Goal: Transaction & Acquisition: Purchase product/service

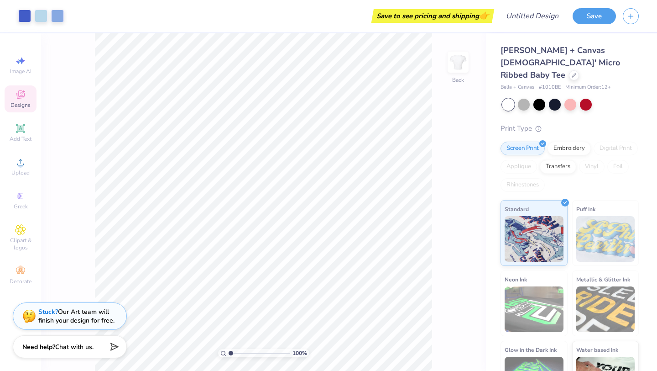
click at [24, 96] on icon at bounding box center [20, 94] width 8 height 8
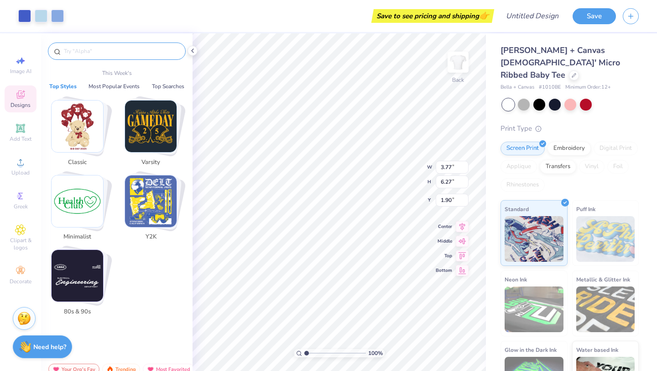
click at [88, 51] on input "text" at bounding box center [121, 51] width 117 height 9
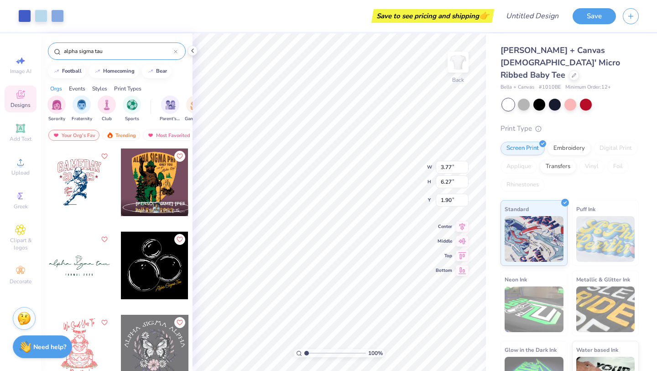
type input "alpha sigma tau"
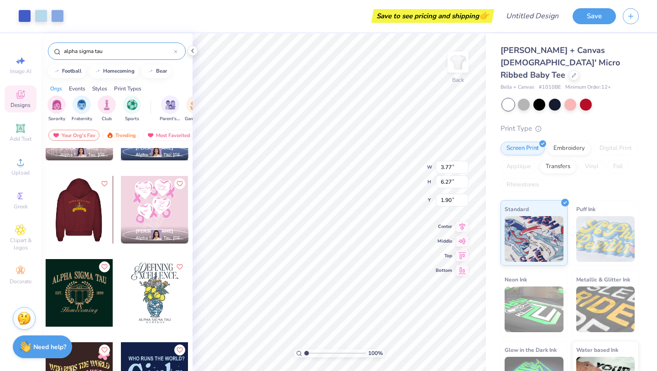
scroll to position [573, 0]
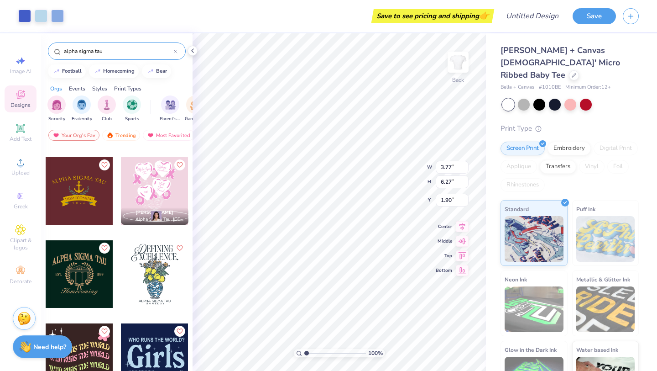
click at [85, 284] on div at bounding box center [80, 274] width 68 height 68
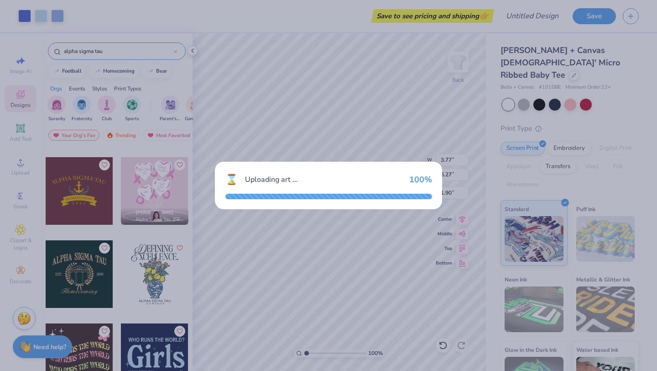
type input "9.79"
type input "7.58"
type input "3.00"
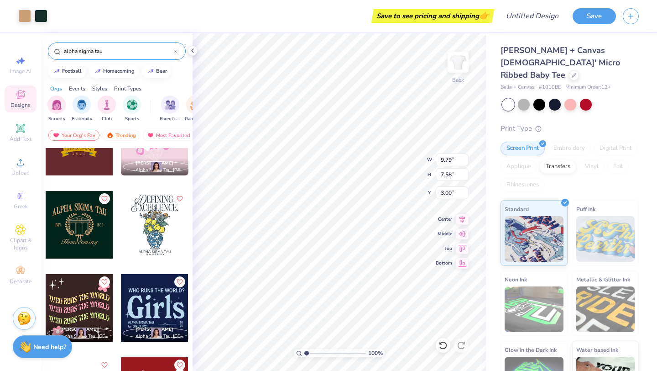
scroll to position [623, 0]
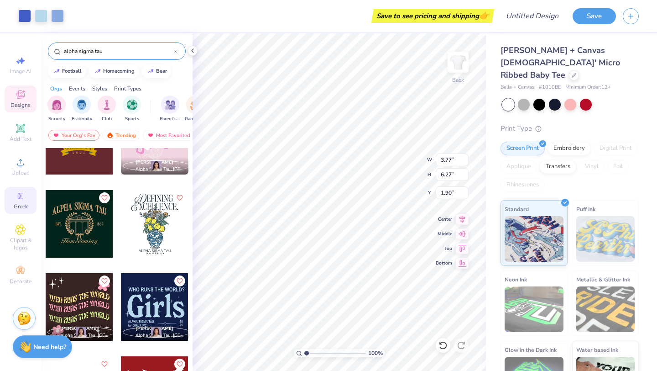
click at [22, 203] on span "Greek" at bounding box center [21, 206] width 14 height 7
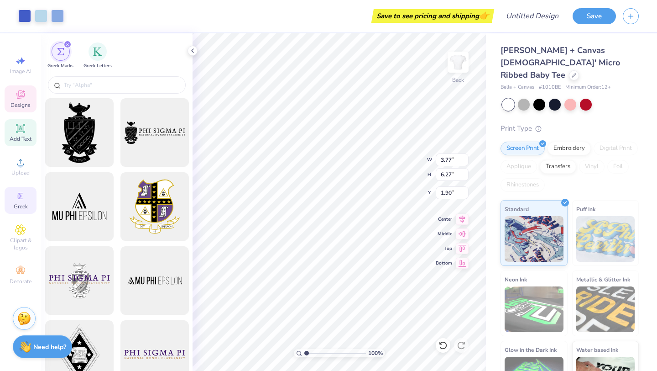
click at [19, 129] on icon at bounding box center [20, 128] width 9 height 9
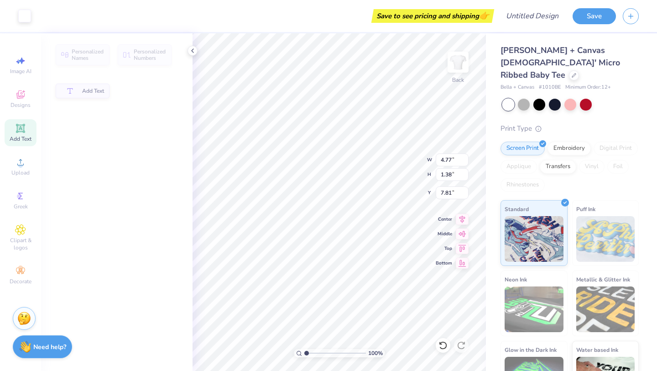
type input "4.77"
type input "1.38"
type input "7.81"
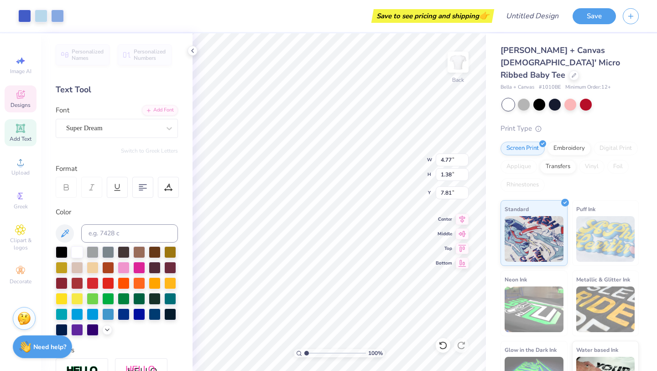
type input "3.77"
type input "6.27"
type input "1.88"
type input "4.77"
type input "1.38"
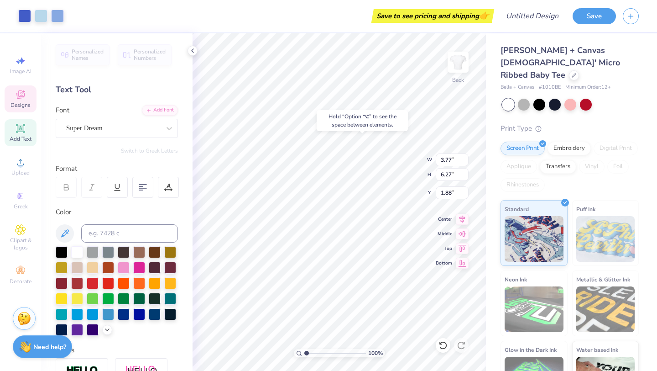
type input "7.81"
type input "1.86"
type input "2.23"
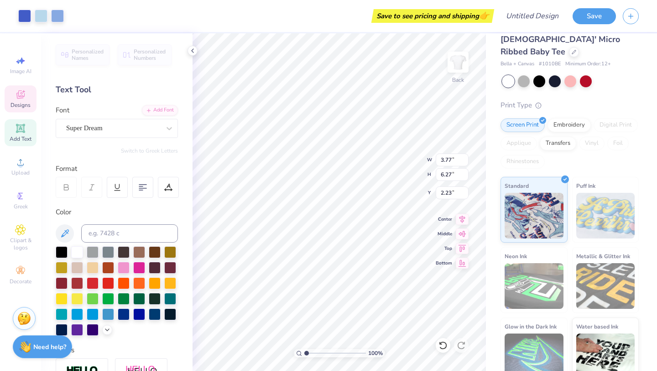
scroll to position [0, 0]
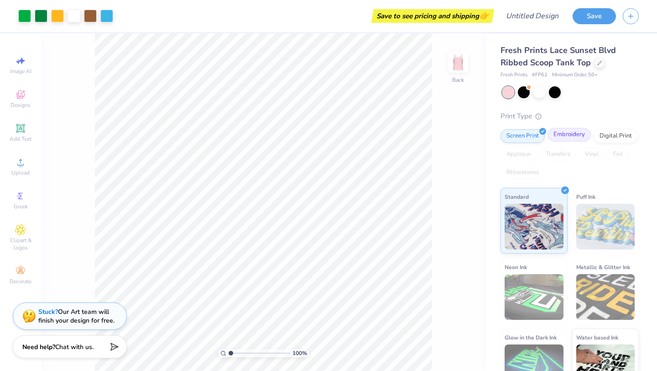
click at [570, 138] on div "Embroidery" at bounding box center [569, 135] width 43 height 14
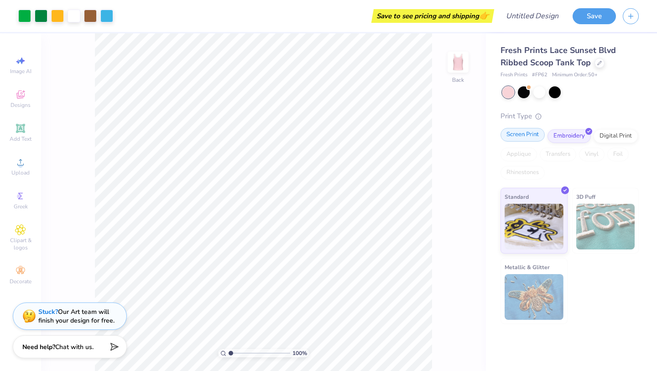
click at [528, 137] on div "Screen Print" at bounding box center [523, 135] width 44 height 14
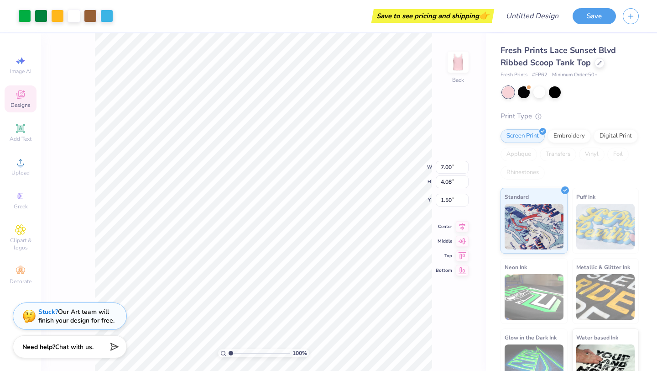
click at [447, 19] on div "Save to see pricing and shipping 👉" at bounding box center [433, 16] width 118 height 14
click at [597, 19] on button "Save" at bounding box center [594, 15] width 43 height 16
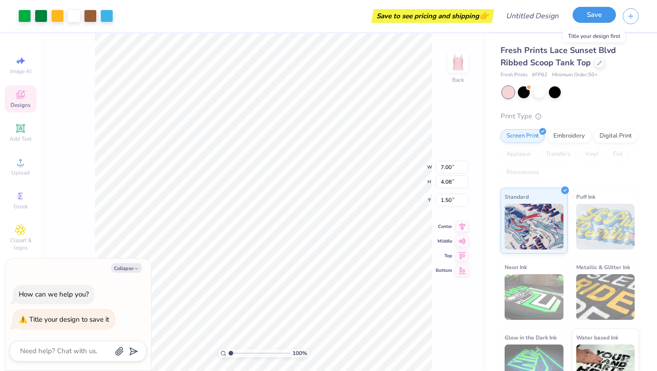
click at [601, 14] on button "Save" at bounding box center [594, 15] width 43 height 16
type textarea "x"
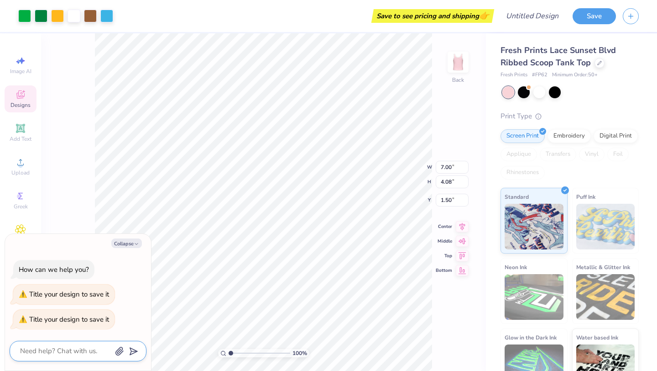
click at [58, 353] on textarea at bounding box center [65, 351] width 93 height 12
type textarea "h"
type textarea "x"
type textarea "ho"
type textarea "x"
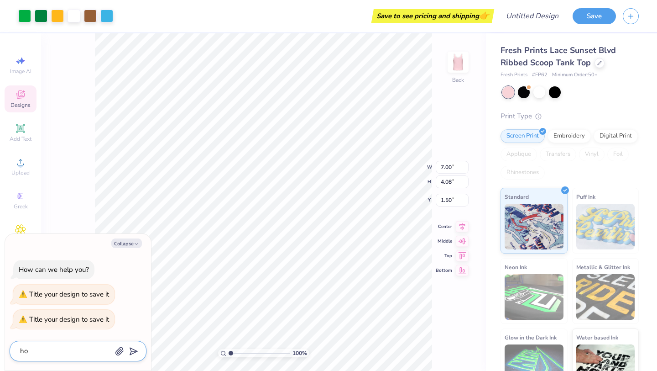
type textarea "how"
type textarea "x"
type textarea "how"
type textarea "x"
type textarea "how m"
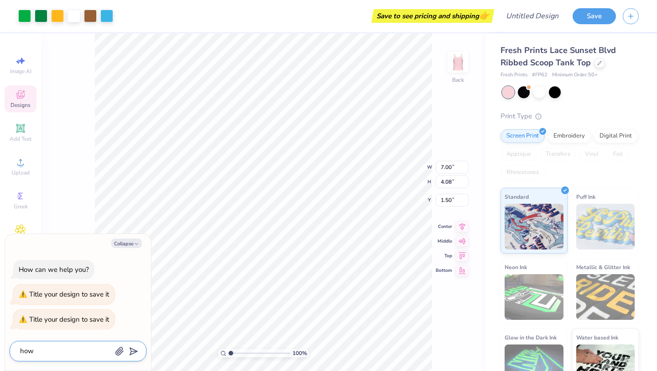
type textarea "x"
type textarea "how mu"
type textarea "x"
type textarea "how muc"
type textarea "x"
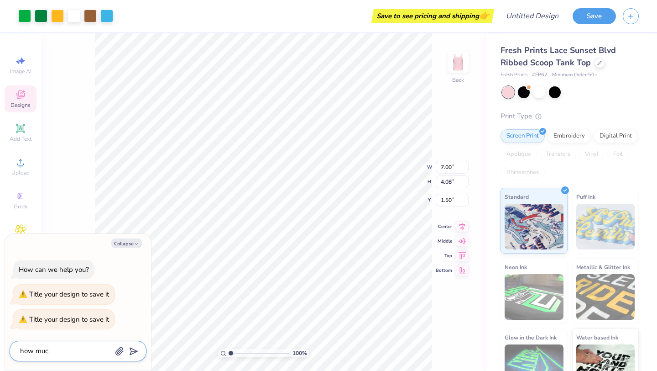
type textarea "how much"
type textarea "x"
type textarea "how much"
type textarea "x"
type textarea "how much"
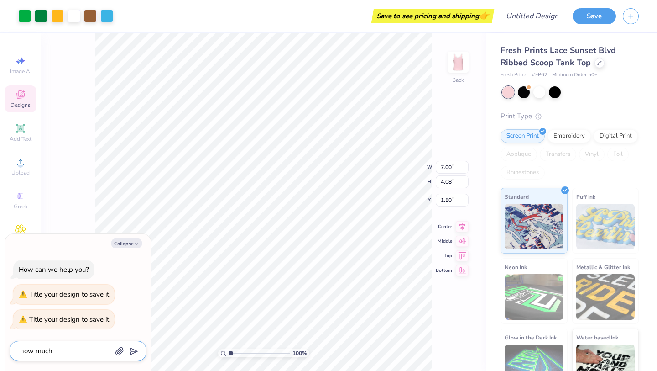
type textarea "x"
type textarea "how much"
type textarea "x"
type textarea "how much w"
type textarea "x"
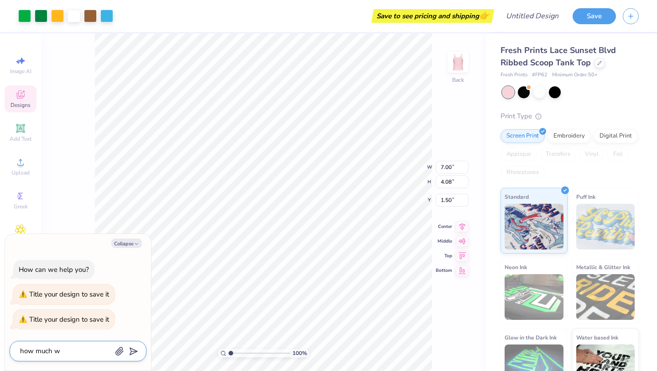
type textarea "how much wo"
type textarea "x"
type textarea "how much wou"
type textarea "x"
type textarea "how much woul"
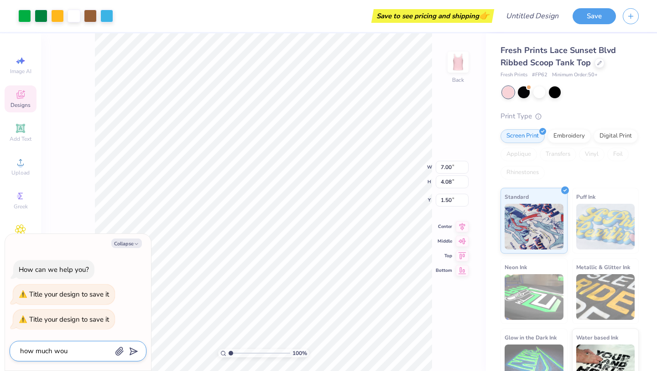
type textarea "x"
type textarea "how much would"
type textarea "x"
type textarea "how much would"
type textarea "x"
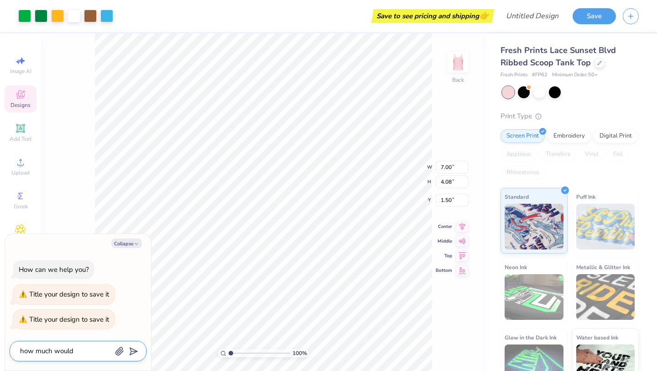
type textarea "how much would t"
type textarea "x"
type textarea "how much would th"
type textarea "x"
type textarea "how much would thi"
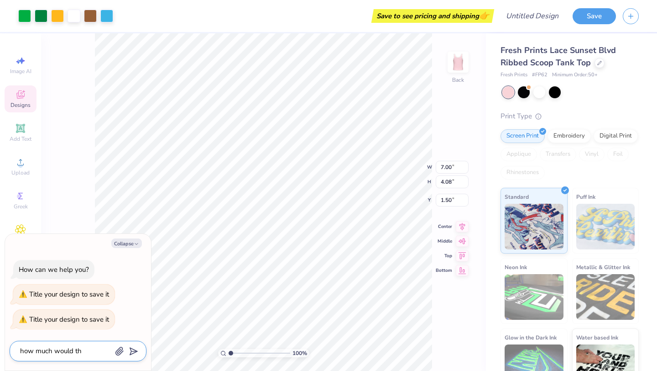
type textarea "x"
type textarea "how much would this"
type textarea "x"
type textarea "how much would this"
type textarea "x"
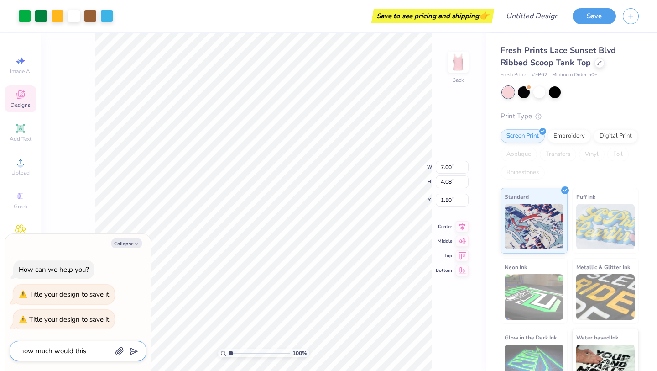
type textarea "how much would this b"
type textarea "x"
type textarea "how much would this be"
type textarea "x"
type textarea "how much would this be"
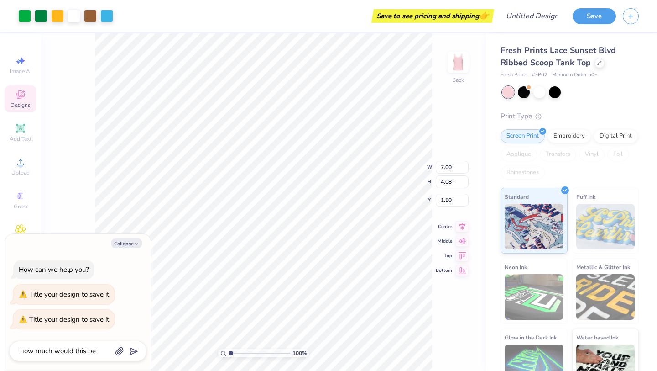
type input "how much would this be"
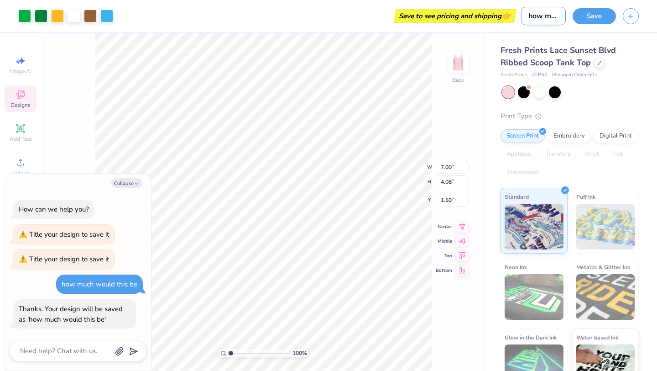
click at [542, 18] on input "how much would this be" at bounding box center [543, 16] width 45 height 18
click at [635, 16] on icon "button" at bounding box center [631, 15] width 8 height 8
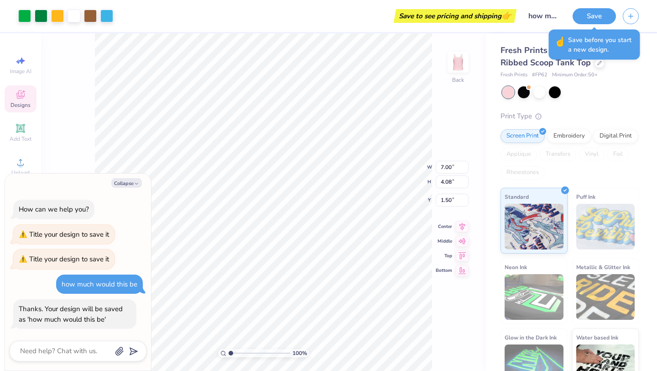
click at [639, 97] on div "Fresh Prints Lace Sunset Blvd Ribbed Scoop Tank Top Fresh Prints # FP62 Minimum…" at bounding box center [571, 213] width 171 height 361
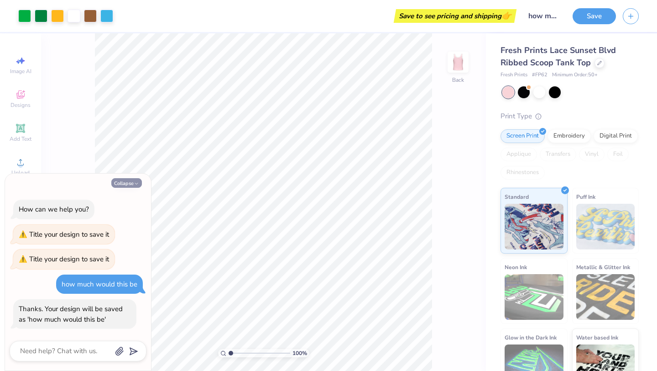
click at [129, 184] on button "Collapse" at bounding box center [126, 183] width 31 height 10
type textarea "x"
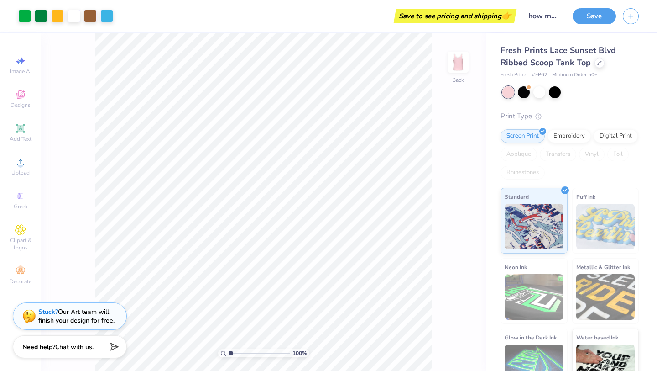
click at [438, 16] on div "Save to see pricing and shipping 👉" at bounding box center [455, 16] width 118 height 14
click at [547, 12] on input "how much would this be" at bounding box center [543, 16] width 45 height 18
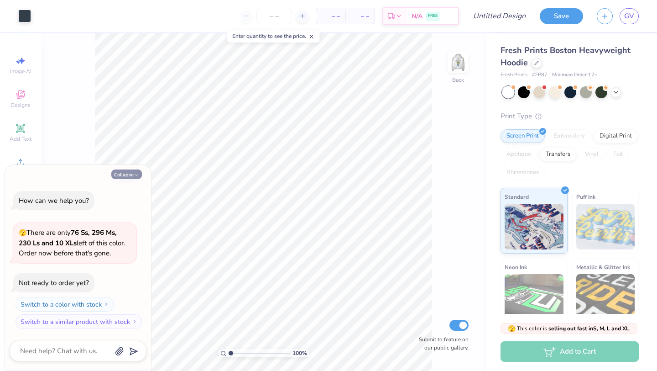
click at [131, 176] on button "Collapse" at bounding box center [126, 174] width 31 height 10
type textarea "x"
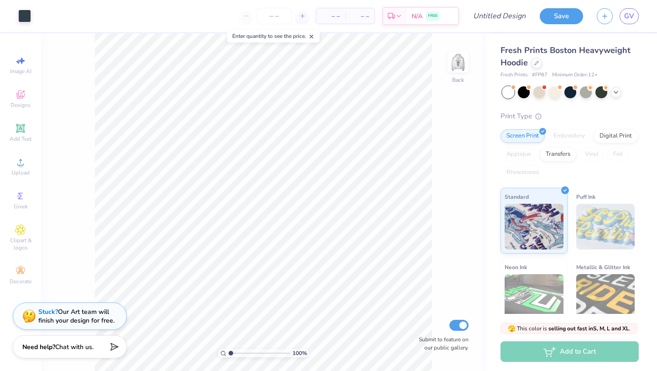
type input "10"
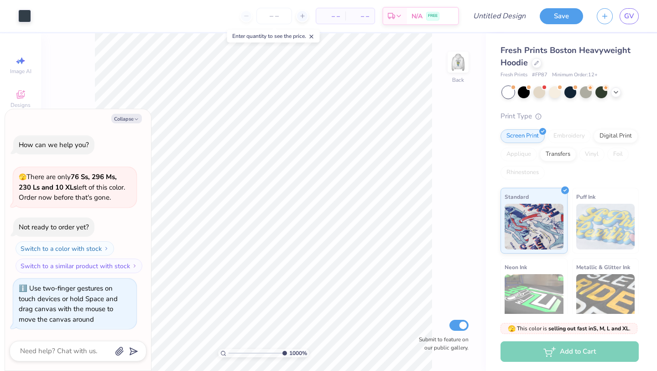
type textarea "x"
type input "1"
drag, startPoint x: 231, startPoint y: 352, endPoint x: 149, endPoint y: 347, distance: 81.9
click at [229, 349] on input "range" at bounding box center [260, 353] width 62 height 8
click at [457, 69] on img at bounding box center [458, 62] width 37 height 37
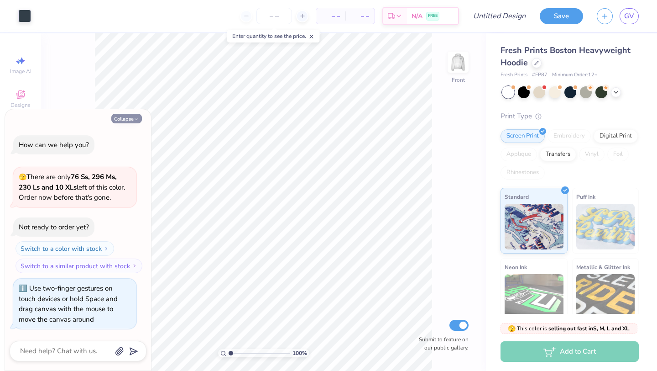
click at [138, 116] on icon "button" at bounding box center [136, 118] width 5 height 5
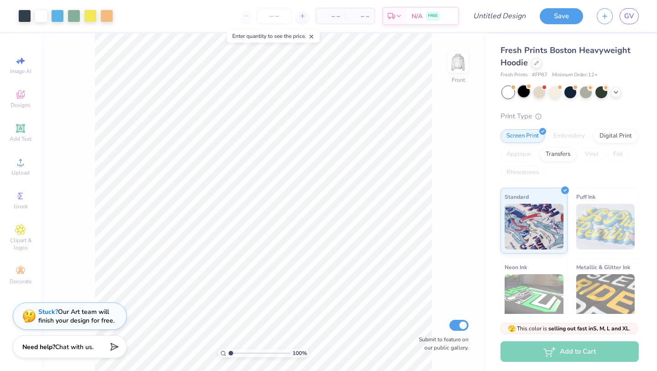
click at [526, 93] on div at bounding box center [524, 91] width 12 height 12
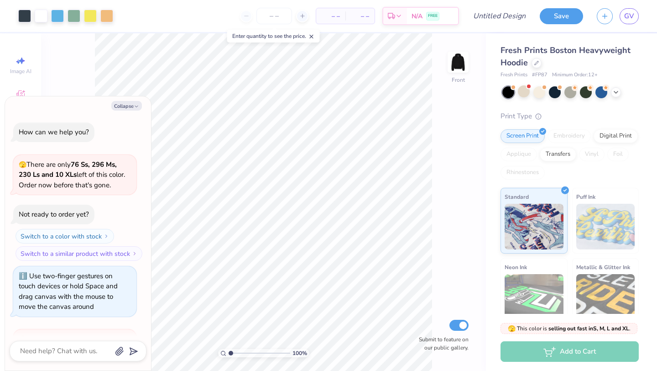
scroll to position [106, 0]
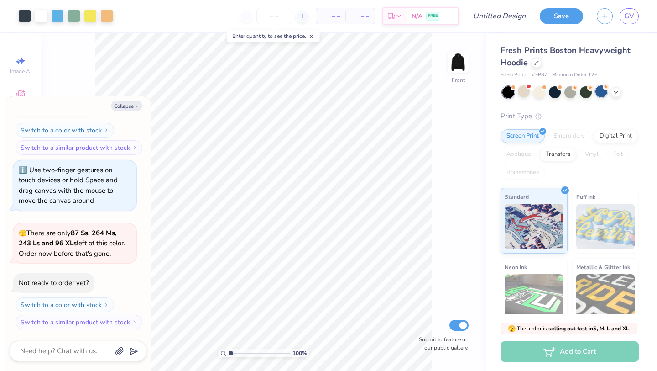
click at [600, 89] on div at bounding box center [602, 91] width 12 height 12
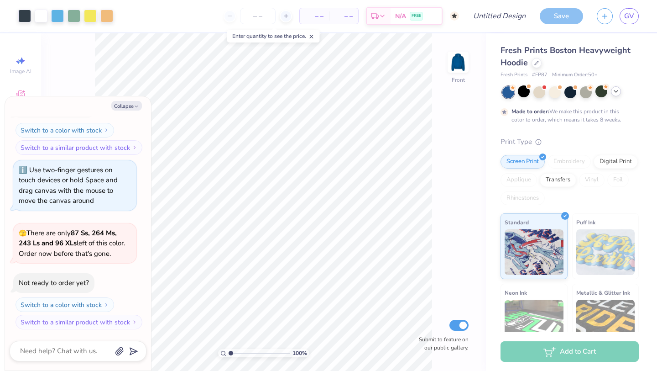
scroll to position [182, 0]
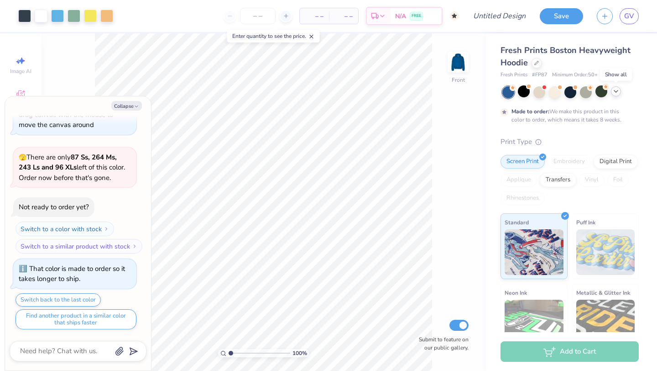
click at [617, 93] on icon at bounding box center [616, 91] width 7 height 7
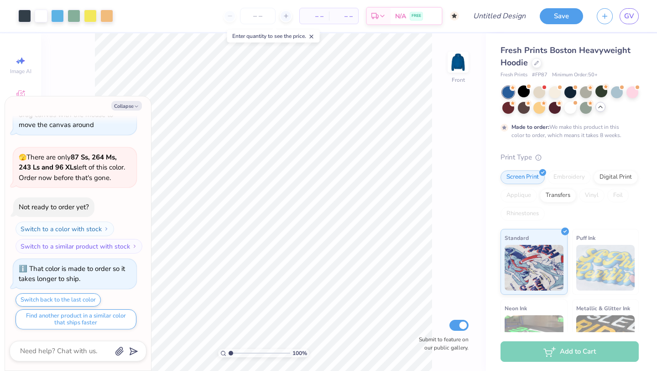
click at [585, 107] on div at bounding box center [586, 108] width 12 height 12
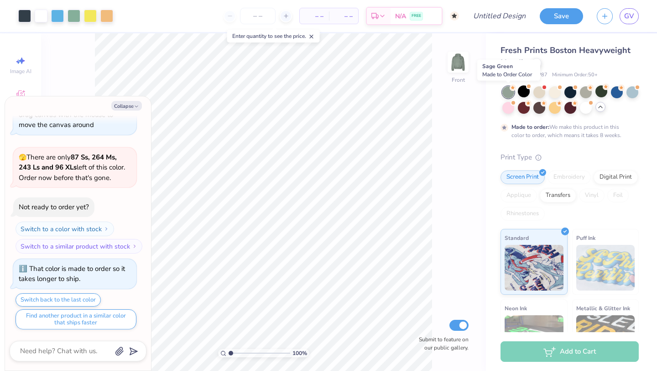
click at [509, 93] on div at bounding box center [509, 92] width 12 height 12
click at [633, 95] on div at bounding box center [633, 91] width 12 height 12
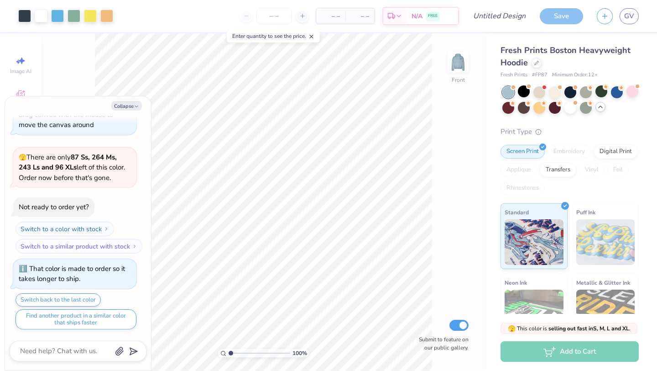
scroll to position [346, 0]
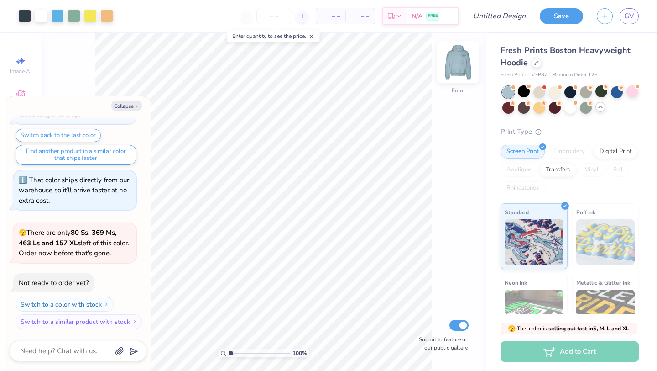
click at [460, 71] on img at bounding box center [458, 62] width 37 height 37
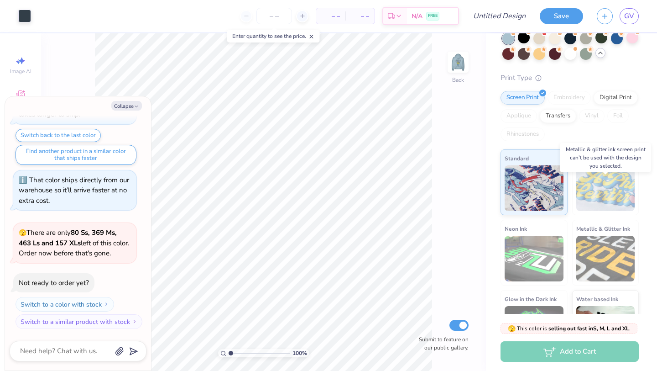
scroll to position [0, 0]
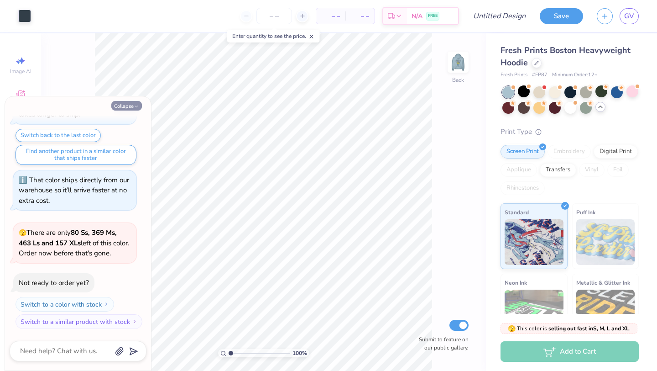
click at [127, 107] on button "Collapse" at bounding box center [126, 106] width 31 height 10
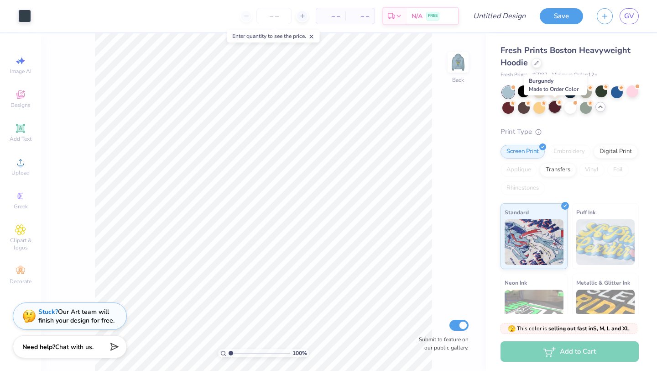
click at [553, 108] on div at bounding box center [555, 107] width 12 height 12
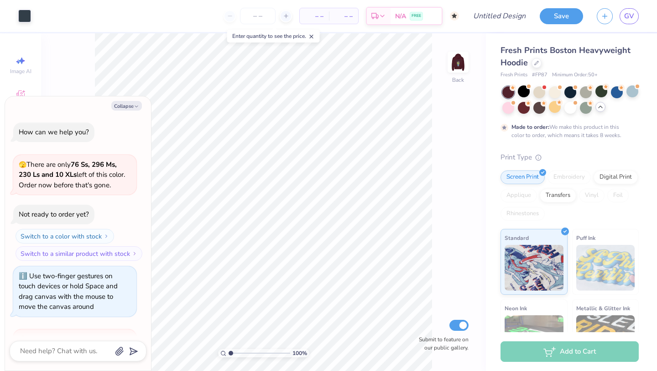
scroll to position [422, 0]
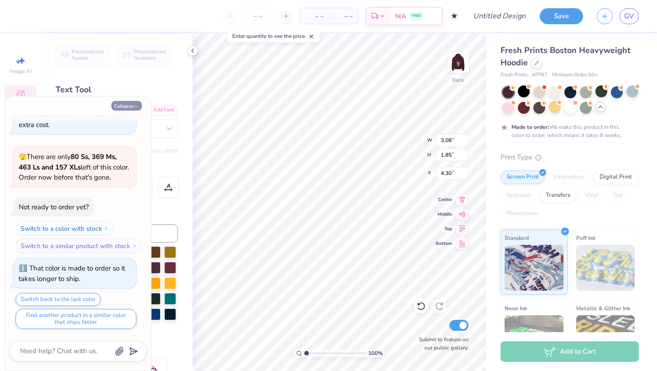
click at [126, 105] on button "Collapse" at bounding box center [126, 106] width 31 height 10
type textarea "x"
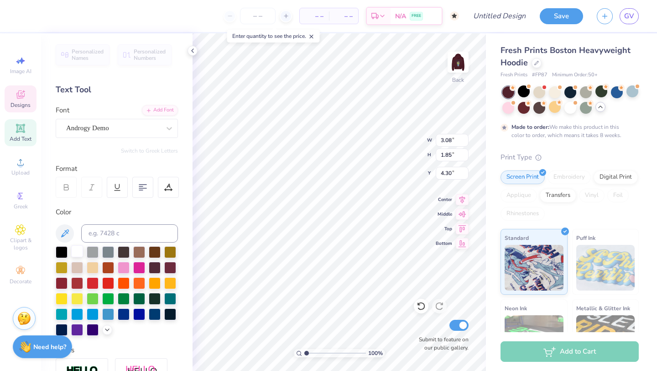
click at [74, 255] on div at bounding box center [77, 251] width 12 height 12
type input "5.30"
type input "1.83"
type input "3.00"
click at [80, 251] on div at bounding box center [77, 251] width 12 height 12
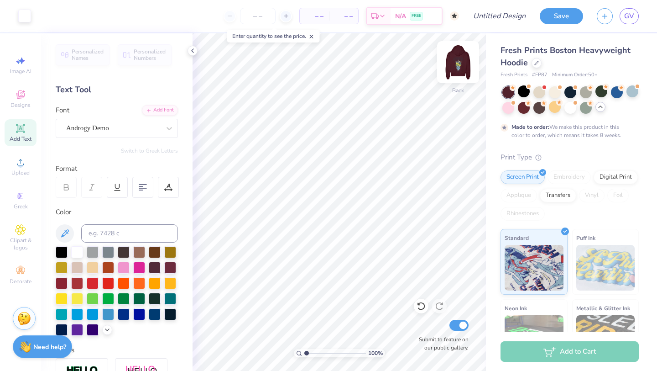
click at [454, 71] on img at bounding box center [458, 62] width 37 height 37
type input "10.04"
type input "2.56"
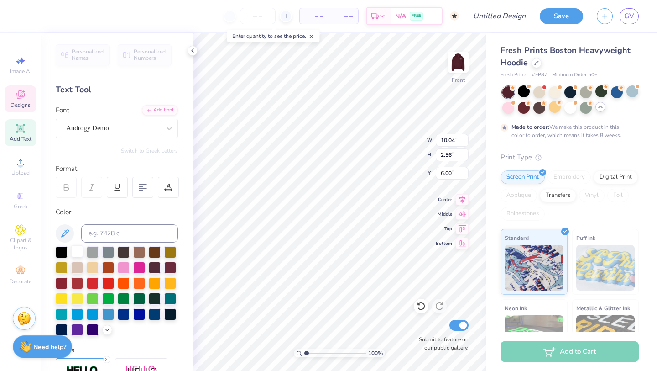
click at [77, 252] on div at bounding box center [77, 251] width 12 height 12
type input "12.42"
type input "2.48"
type input "8.11"
click at [77, 255] on div at bounding box center [77, 251] width 12 height 12
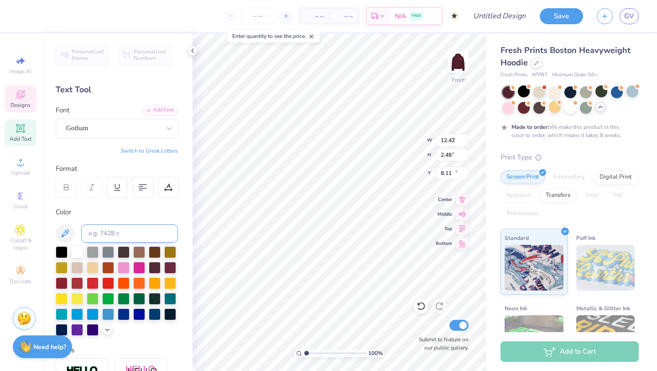
type input "8.43"
type input "0.64"
type input "20.76"
click at [77, 254] on div at bounding box center [77, 251] width 12 height 12
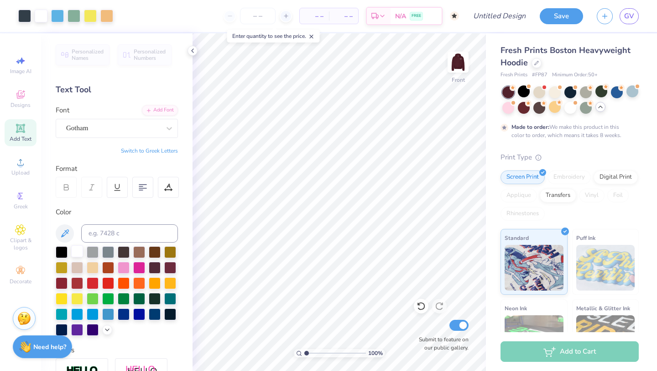
click at [78, 251] on div at bounding box center [77, 251] width 12 height 12
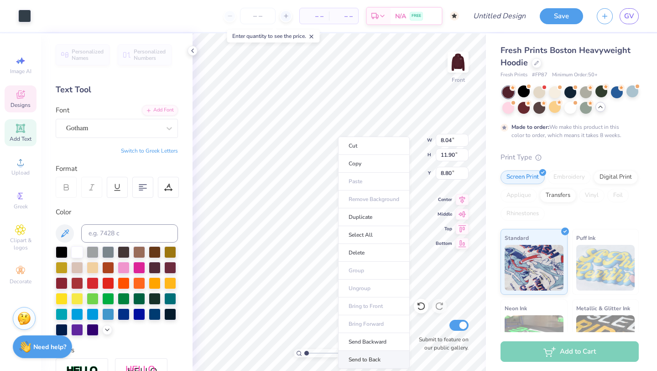
click at [380, 354] on li "Send to Back" at bounding box center [374, 360] width 72 height 18
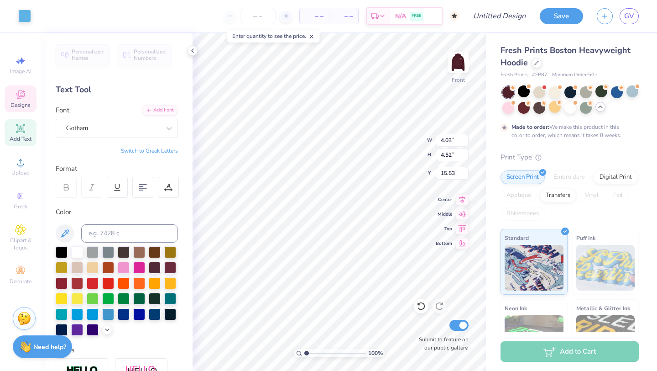
type input "5.49"
type input "3.94"
type input "12.18"
type input "6.72"
type input "10.94"
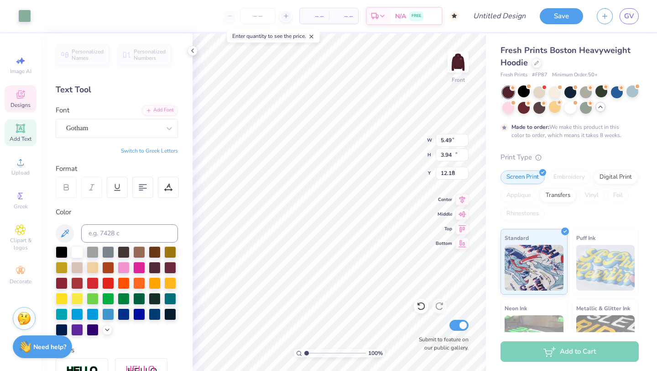
type input "9.12"
type input "4.03"
type input "4.52"
type input "15.53"
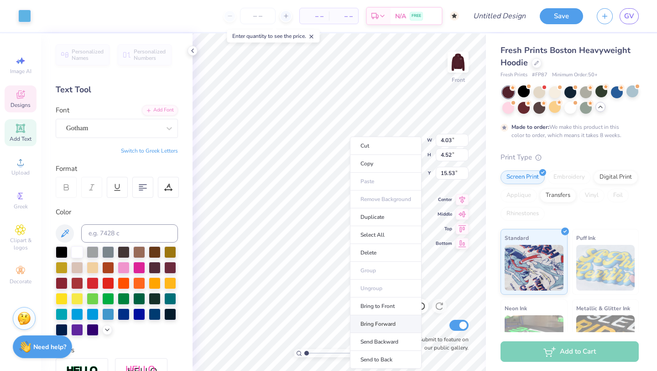
click at [397, 322] on li "Bring Forward" at bounding box center [386, 324] width 72 height 18
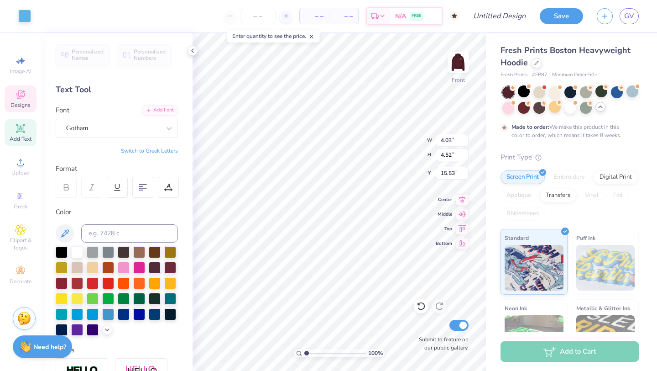
type input "5.49"
type input "3.94"
type input "12.18"
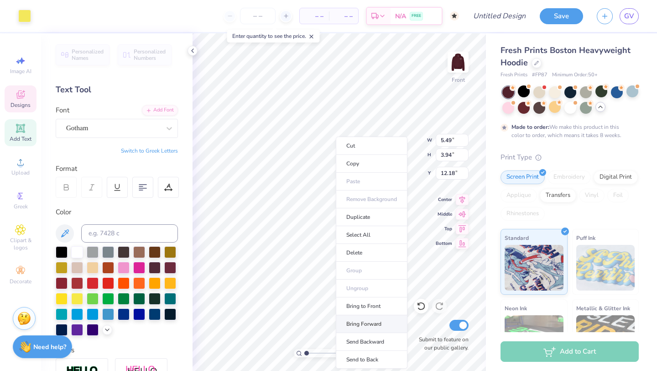
click at [381, 319] on li "Bring Forward" at bounding box center [372, 324] width 72 height 18
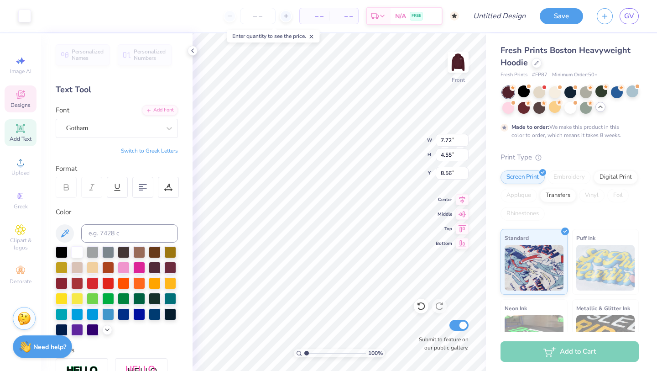
type input "6.35"
type input "5.20"
type input "10.33"
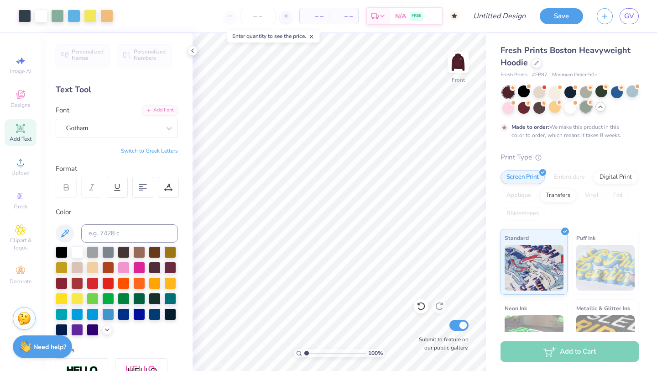
click at [585, 106] on div at bounding box center [586, 107] width 12 height 12
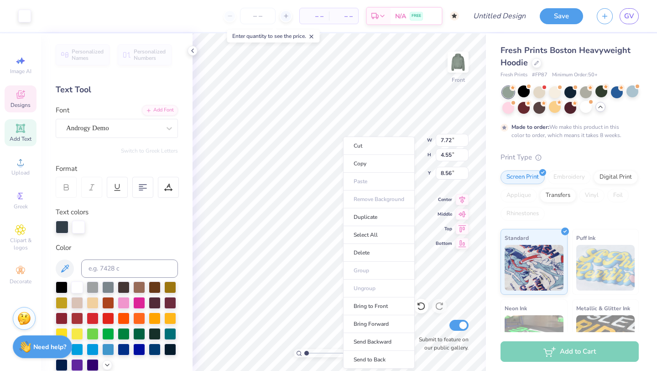
type input "7.72"
type input "4.55"
type input "8.56"
click at [388, 304] on li "Bring to Front" at bounding box center [379, 306] width 72 height 18
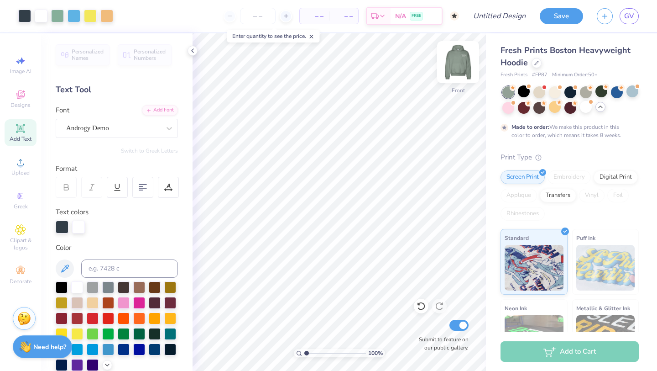
click at [460, 62] on img at bounding box center [458, 62] width 37 height 37
click at [460, 62] on img at bounding box center [458, 62] width 18 height 18
click at [456, 69] on img at bounding box center [458, 62] width 37 height 37
click at [192, 51] on polyline at bounding box center [193, 51] width 2 height 4
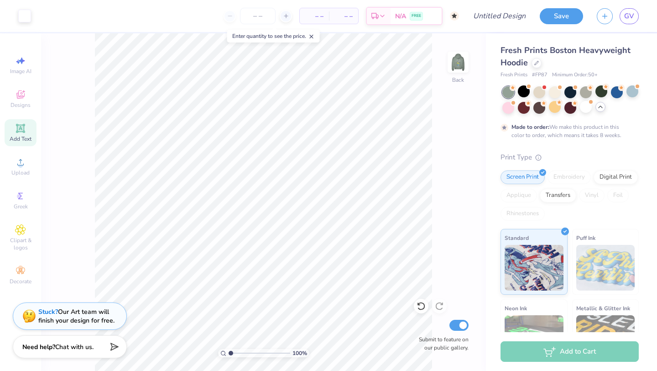
click at [462, 112] on div "100 % Back Submit to feature on our public gallery." at bounding box center [263, 201] width 445 height 337
click at [65, 227] on div "100 % Back Submit to feature on our public gallery." at bounding box center [263, 201] width 445 height 337
click at [525, 353] on div "Add to Cart" at bounding box center [570, 351] width 138 height 21
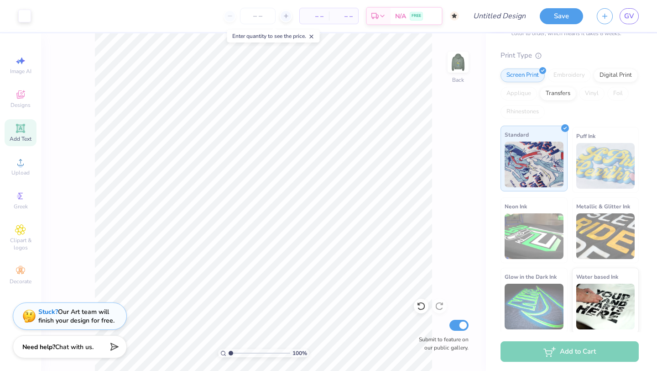
click at [542, 147] on img at bounding box center [534, 165] width 59 height 46
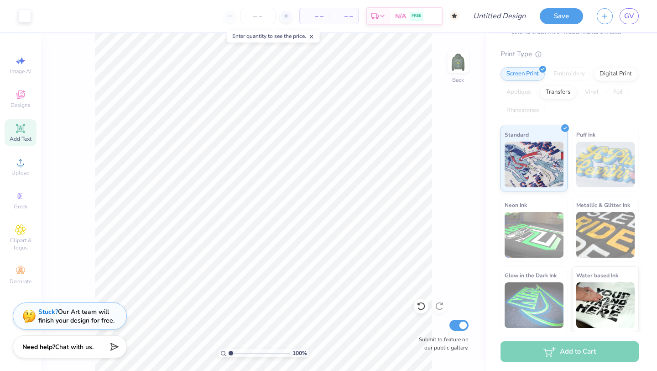
click at [558, 354] on div "Add to Cart" at bounding box center [570, 351] width 138 height 21
click at [556, 353] on div "Add to Cart" at bounding box center [570, 351] width 138 height 21
click at [565, 20] on button "Save" at bounding box center [561, 15] width 43 height 16
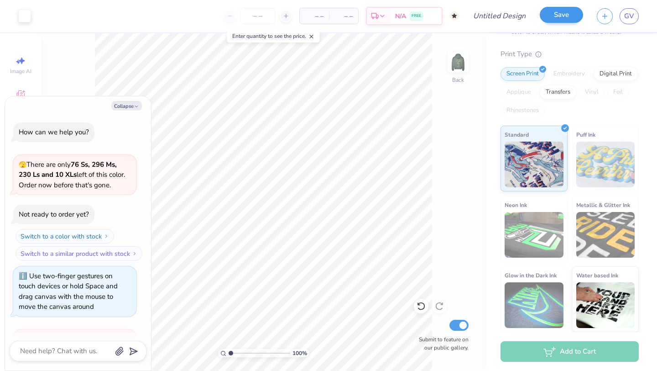
scroll to position [446, 0]
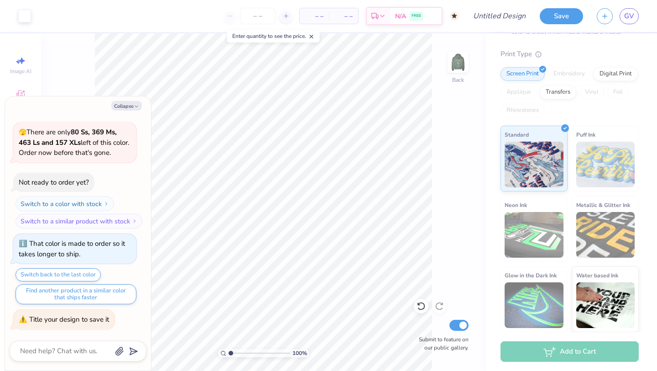
click at [62, 355] on textarea at bounding box center [65, 351] width 93 height 12
type textarea "x"
type textarea "a"
type textarea "x"
type textarea "as"
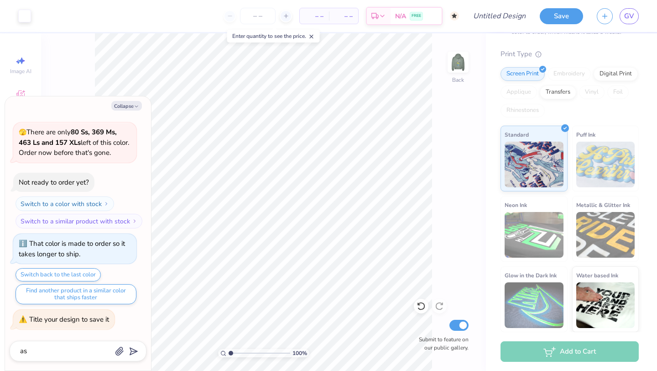
type textarea "x"
type textarea "ast"
type input "ast"
type textarea "x"
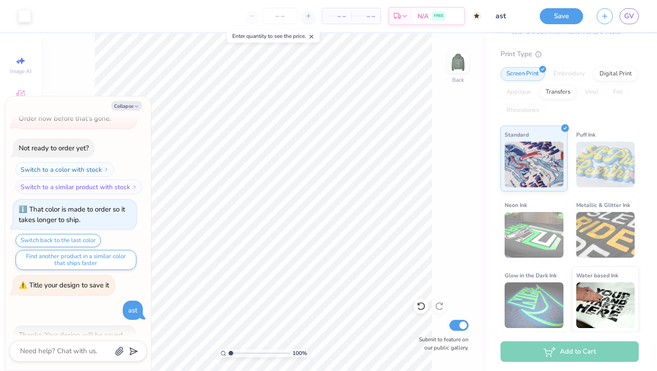
scroll to position [478, 0]
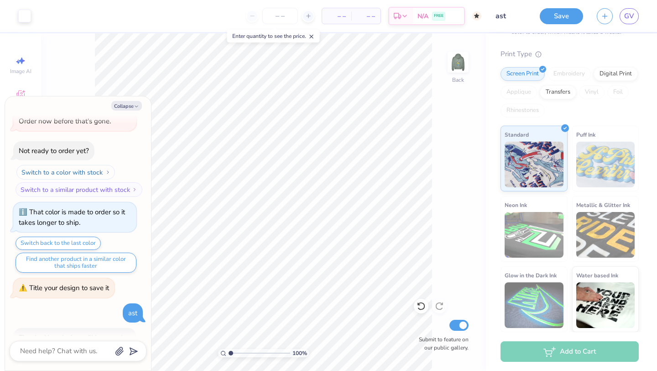
click at [96, 174] on button "Switch to a color with stock" at bounding box center [65, 172] width 99 height 15
type textarea "x"
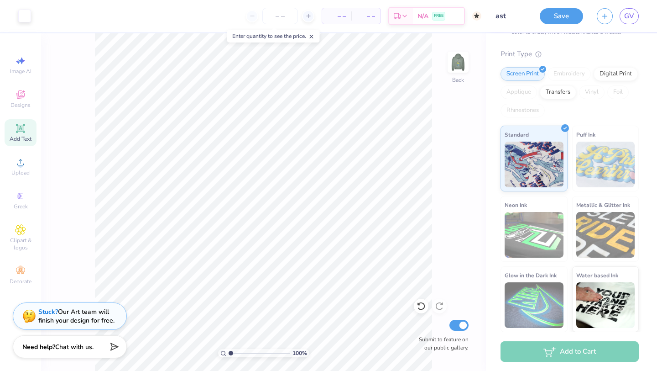
scroll to position [0, 0]
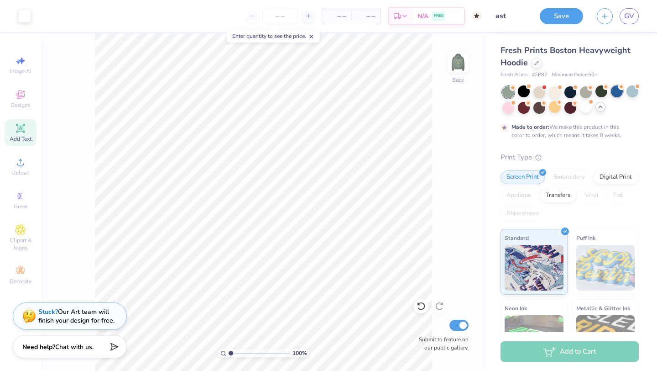
click at [614, 93] on div at bounding box center [617, 91] width 12 height 12
click at [566, 351] on div "Add to Cart" at bounding box center [570, 351] width 138 height 21
click at [279, 17] on input "number" at bounding box center [280, 16] width 36 height 16
click at [252, 17] on div at bounding box center [280, 16] width 68 height 16
click at [309, 18] on icon at bounding box center [308, 16] width 6 height 6
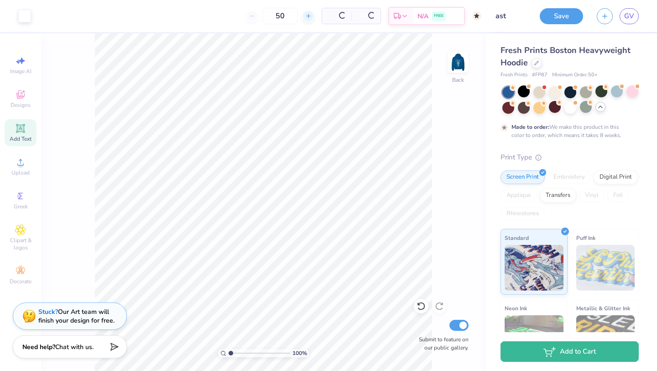
click at [309, 18] on icon at bounding box center [308, 16] width 6 height 6
click at [253, 17] on icon at bounding box center [252, 16] width 6 height 6
click at [253, 17] on div "50" at bounding box center [280, 16] width 68 height 16
click at [253, 17] on input "50" at bounding box center [245, 16] width 36 height 16
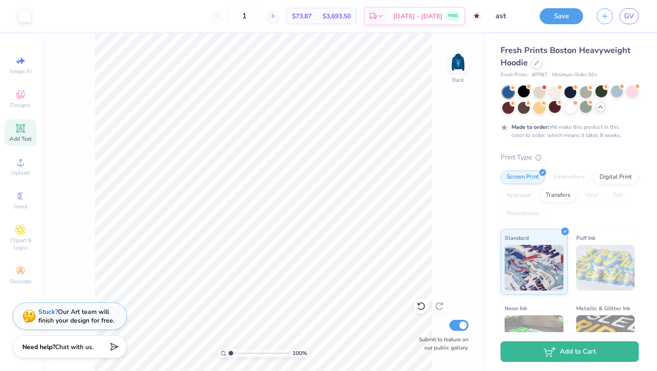
type input "50"
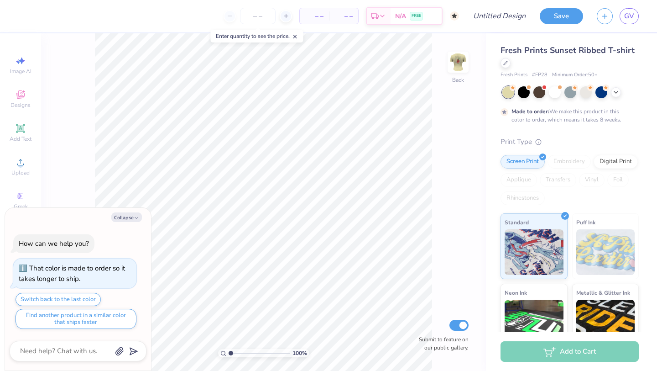
type textarea "x"
click at [283, 16] on icon at bounding box center [286, 16] width 6 height 6
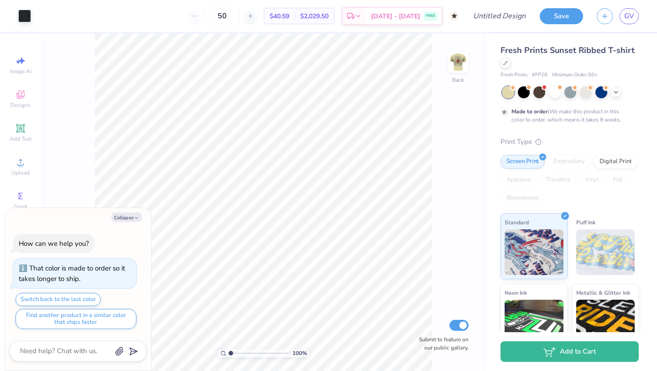
click at [202, 17] on div "50" at bounding box center [222, 16] width 68 height 16
click at [205, 17] on div "50" at bounding box center [222, 16] width 68 height 16
click at [254, 19] on icon at bounding box center [250, 16] width 6 height 6
click at [198, 18] on icon at bounding box center [194, 16] width 6 height 6
click at [257, 16] on div at bounding box center [250, 16] width 12 height 12
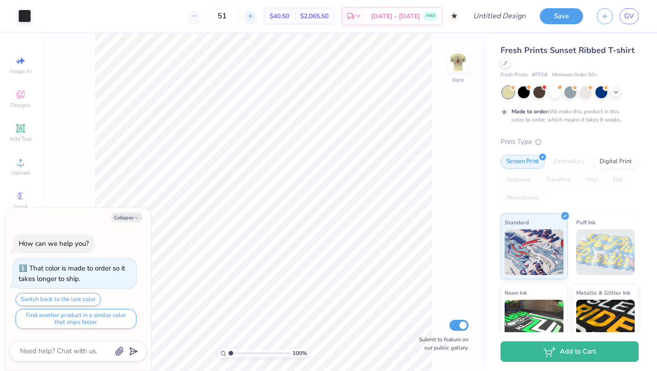
click at [254, 14] on icon at bounding box center [250, 16] width 6 height 6
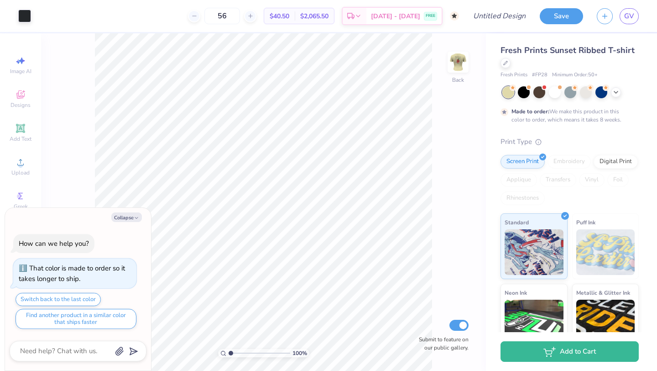
click at [259, 28] on div "56 $40.50 Per Item $2,065.50 Total Est. Delivery [DATE] - [DATE] FREE" at bounding box center [248, 16] width 421 height 32
type input "5"
type input "100"
